Goal: Check status: Check status

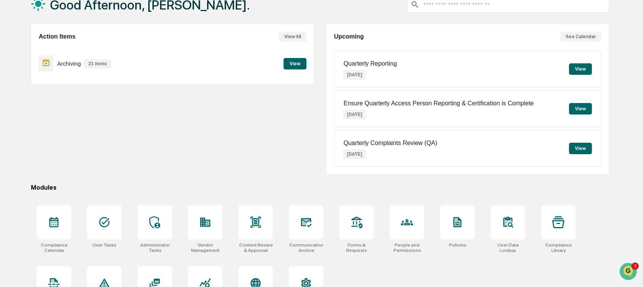
scroll to position [82, 0]
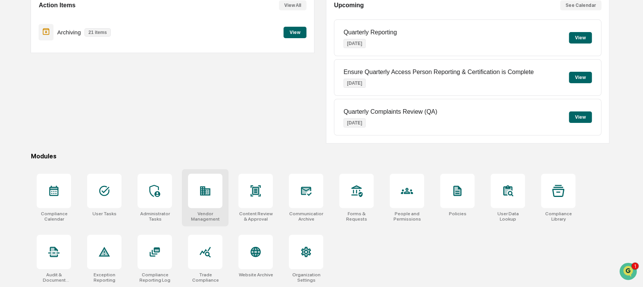
click at [202, 175] on div at bounding box center [205, 191] width 34 height 34
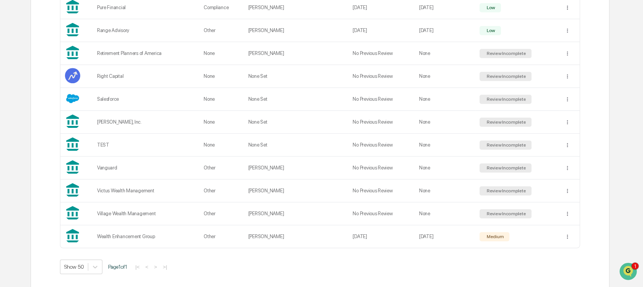
scroll to position [399, 0]
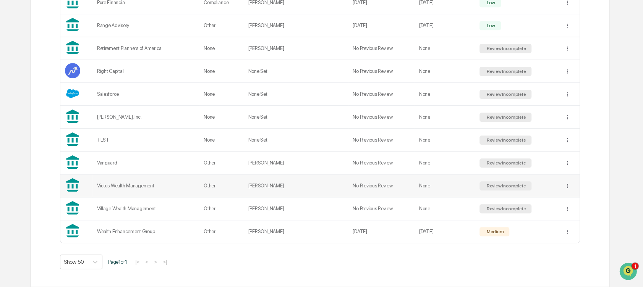
click at [382, 185] on td "No Previous Review" at bounding box center [381, 185] width 66 height 23
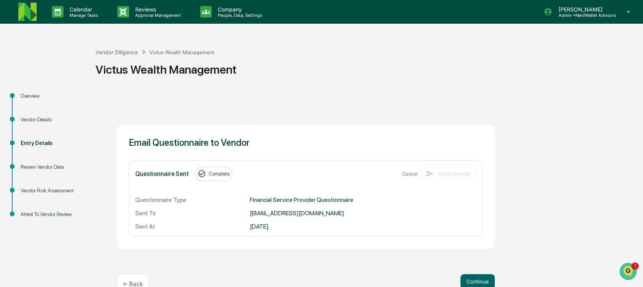
click at [47, 168] on div "Review Vendor Data" at bounding box center [52, 167] width 63 height 8
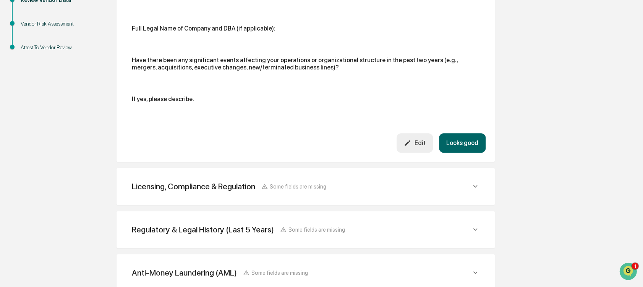
scroll to position [210, 0]
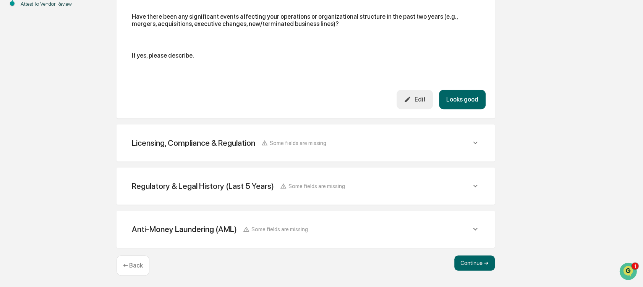
click at [220, 134] on div "Licensing, Compliance & Regulation Some fields are missing" at bounding box center [306, 143] width 360 height 19
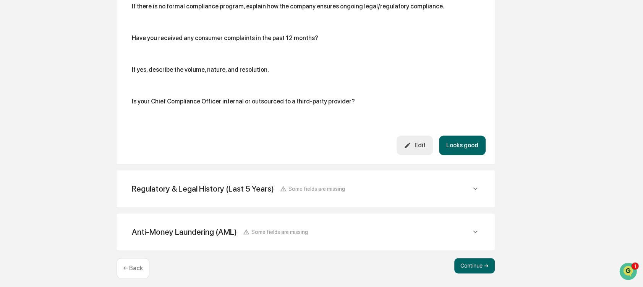
scroll to position [608, 0]
click at [200, 183] on div "Regulatory & Legal History (Last 5 Years)" at bounding box center [203, 188] width 142 height 10
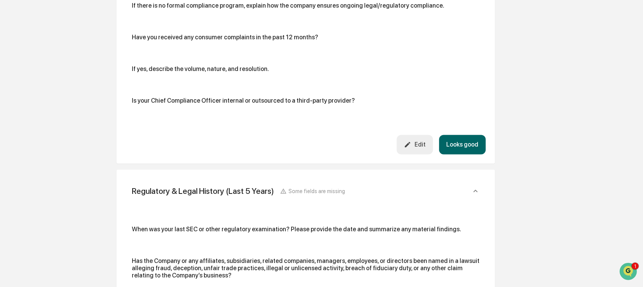
scroll to position [856, 0]
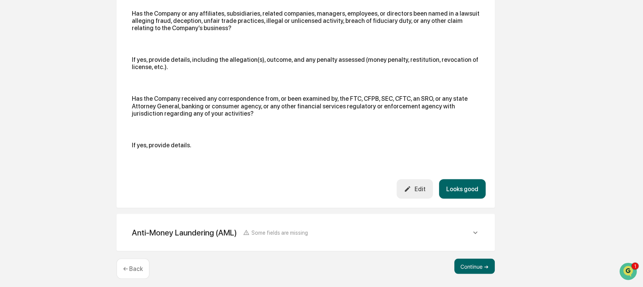
click at [187, 223] on div "Anti-Money Laundering (AML) Some fields are missing" at bounding box center [306, 232] width 360 height 19
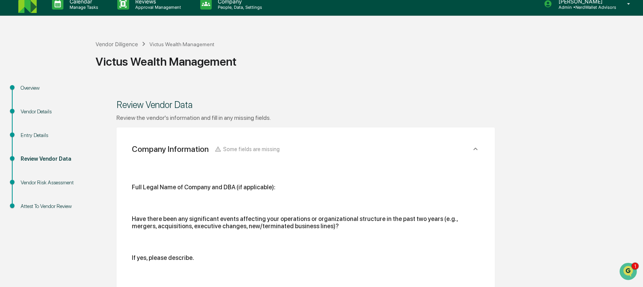
scroll to position [7, 0]
